Goal: Task Accomplishment & Management: Use online tool/utility

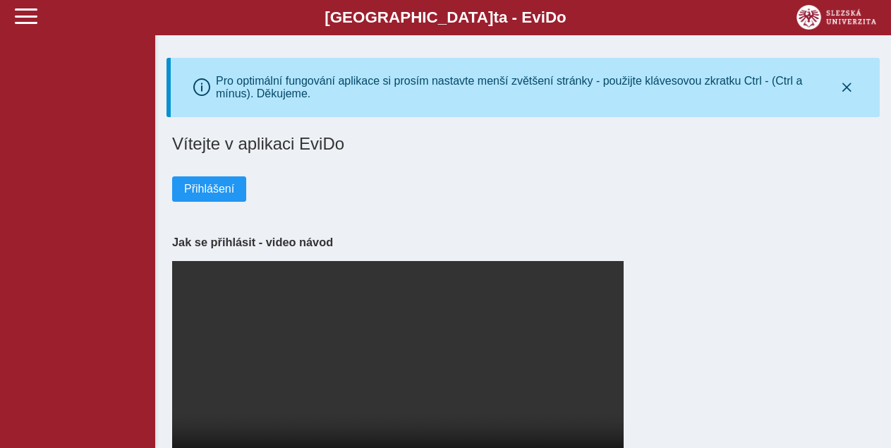
click at [226, 191] on span "Přihlášení" at bounding box center [209, 189] width 50 height 13
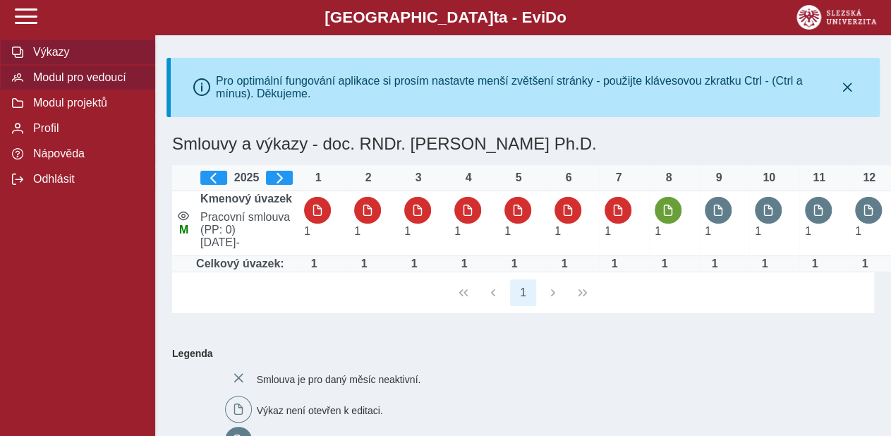
click at [77, 84] on span "Modul pro vedoucí" at bounding box center [86, 77] width 114 height 13
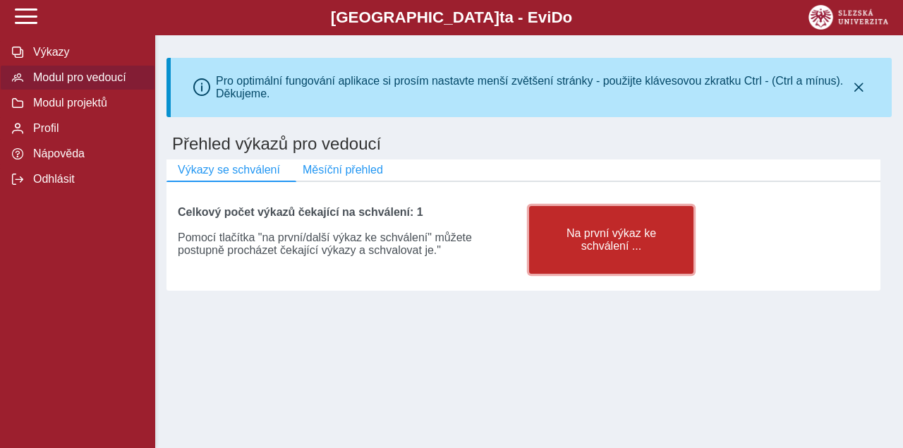
click at [611, 249] on span "Na první výkaz ke schválení ..." at bounding box center [611, 239] width 140 height 25
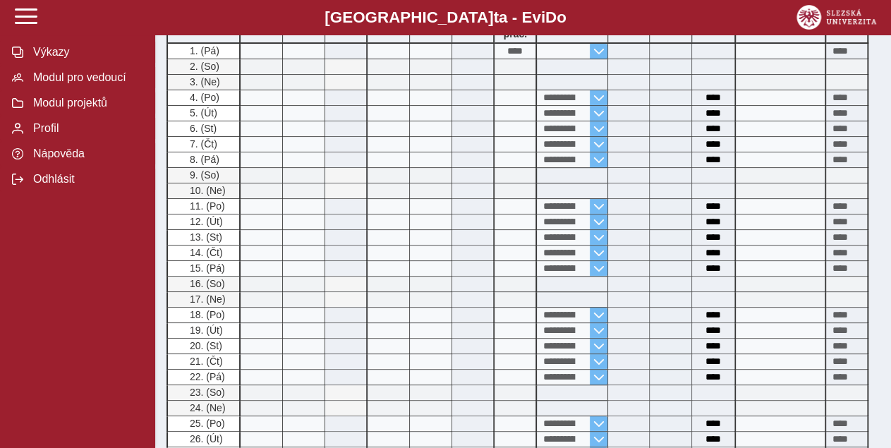
scroll to position [587, 0]
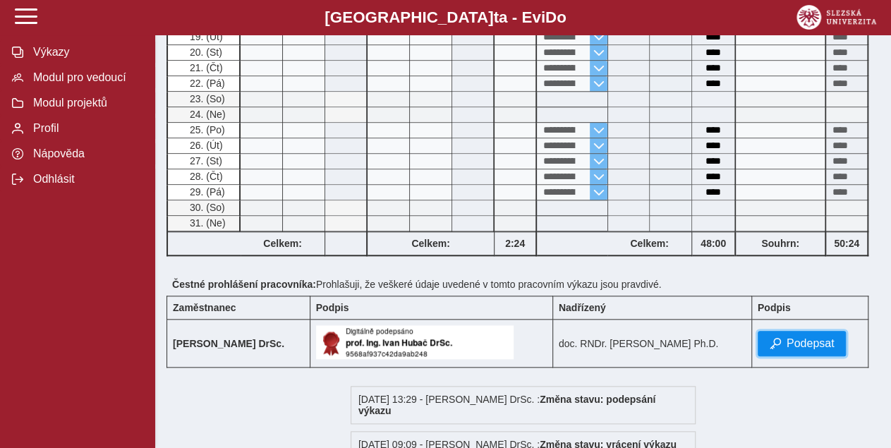
click at [805, 331] on button "Podepsat" at bounding box center [801, 343] width 89 height 25
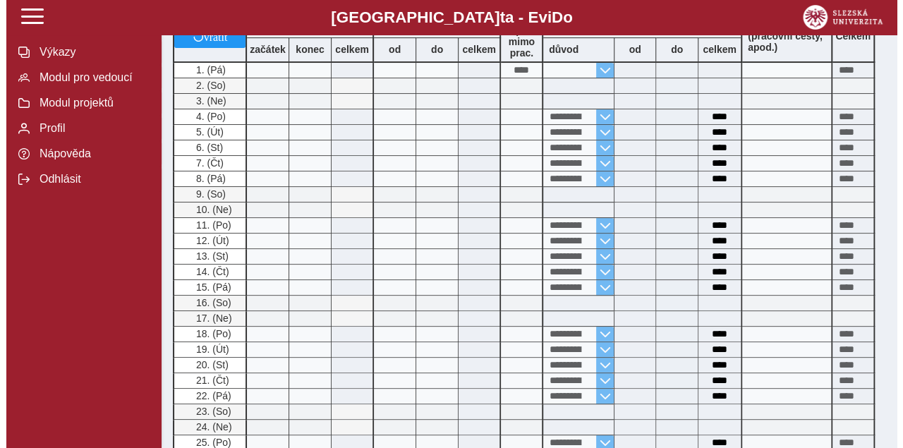
scroll to position [0, 0]
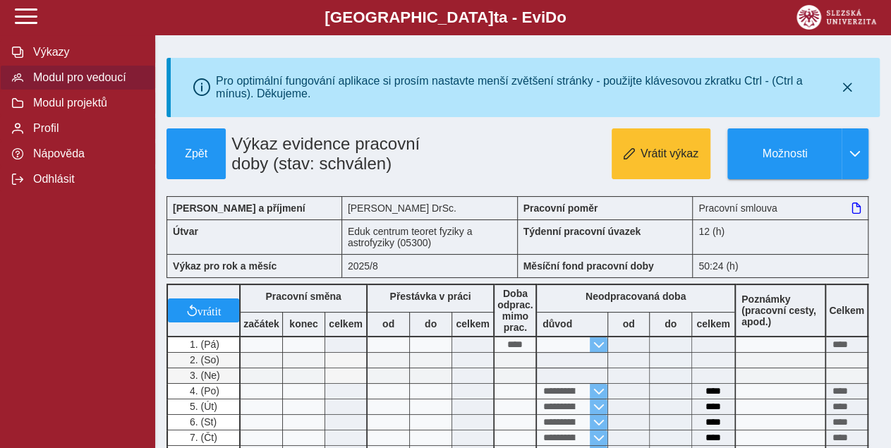
click at [69, 84] on span "Modul pro vedoucí" at bounding box center [86, 77] width 114 height 13
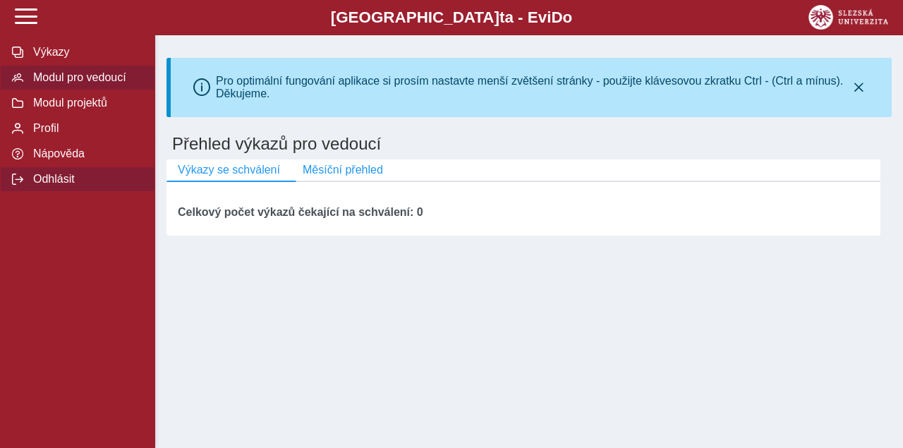
click at [60, 185] on span "Odhlásit" at bounding box center [86, 179] width 114 height 13
